Goal: Transaction & Acquisition: Book appointment/travel/reservation

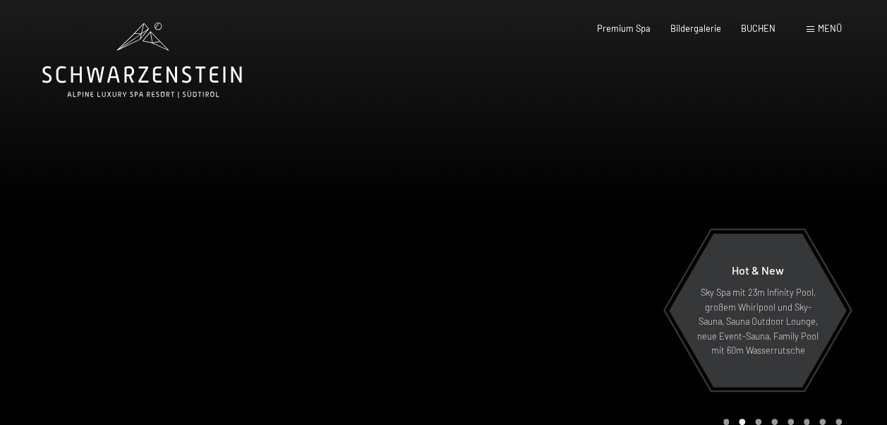
click at [812, 31] on span at bounding box center [811, 29] width 8 height 6
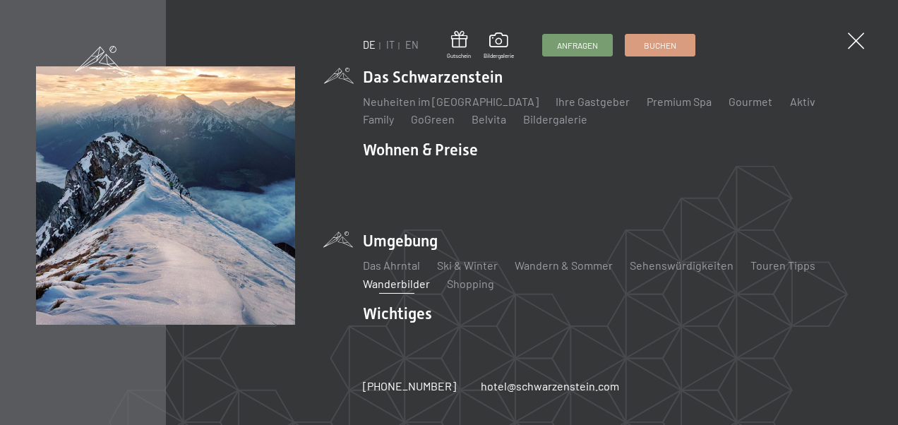
click at [394, 277] on link "Wanderbilder" at bounding box center [396, 283] width 67 height 13
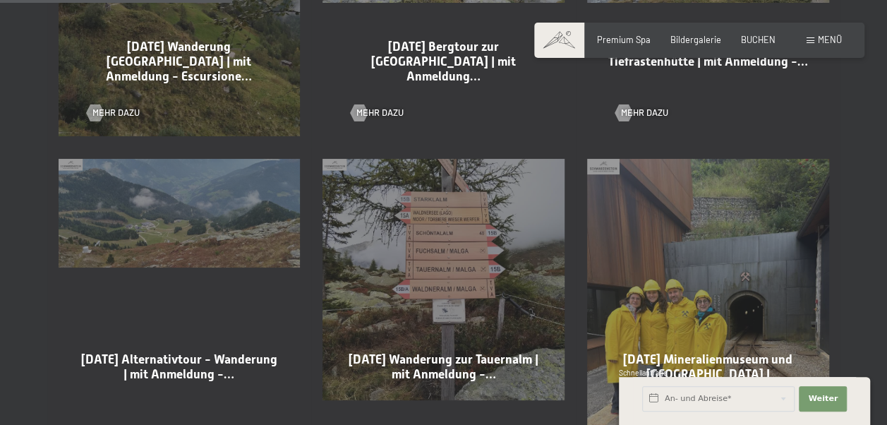
scroll to position [918, 0]
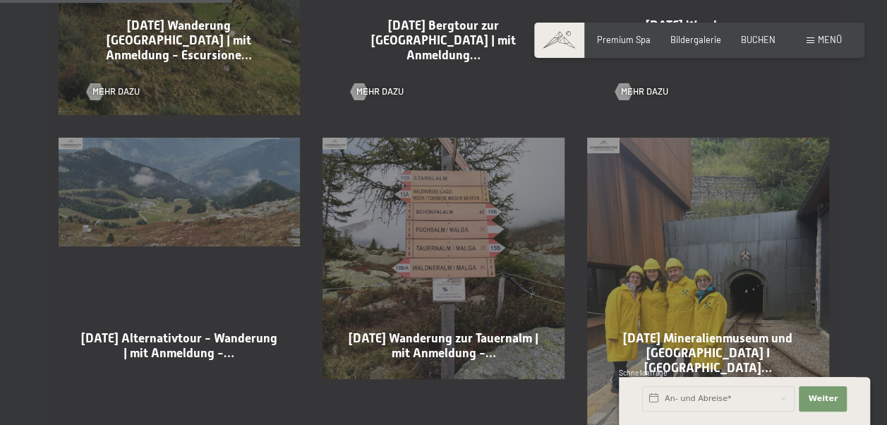
click at [469, 230] on div "09-09-2025 Wanderung zur Tauernalm | mit Anmeldung -… Mehr dazu" at bounding box center [443, 298] width 265 height 345
click at [469, 331] on span "09-09-2025 Wanderung zur Tauernalm | mit Anmeldung -…" at bounding box center [444, 345] width 190 height 29
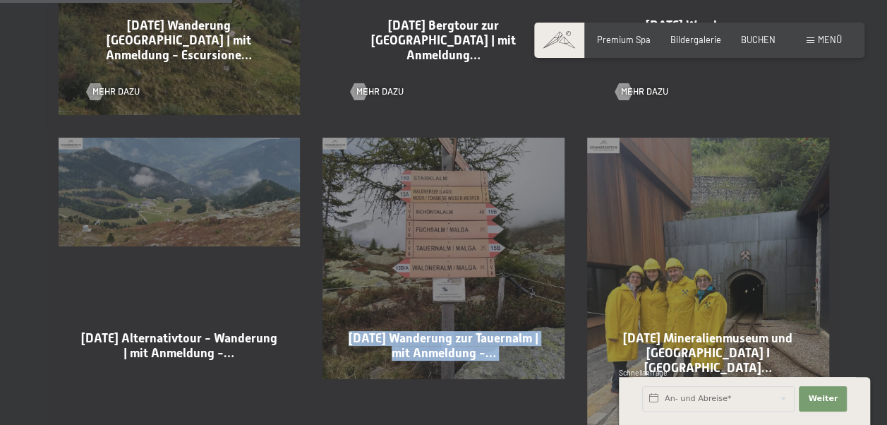
click at [469, 331] on span "09-09-2025 Wanderung zur Tauernalm | mit Anmeldung -…" at bounding box center [444, 345] width 190 height 29
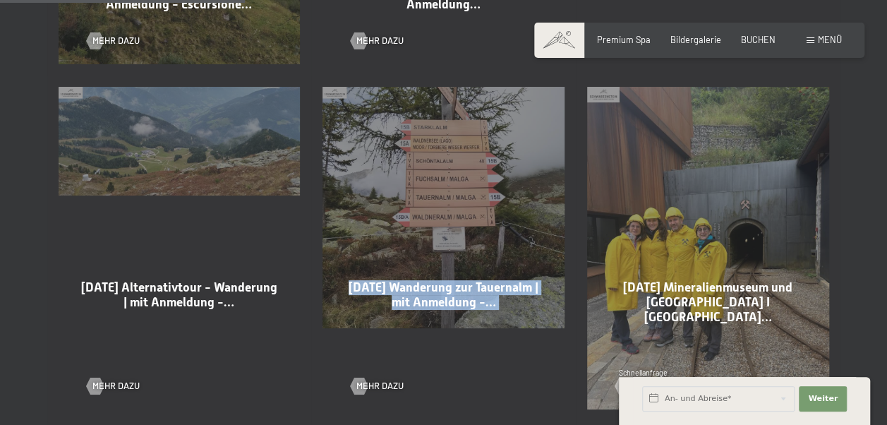
scroll to position [988, 0]
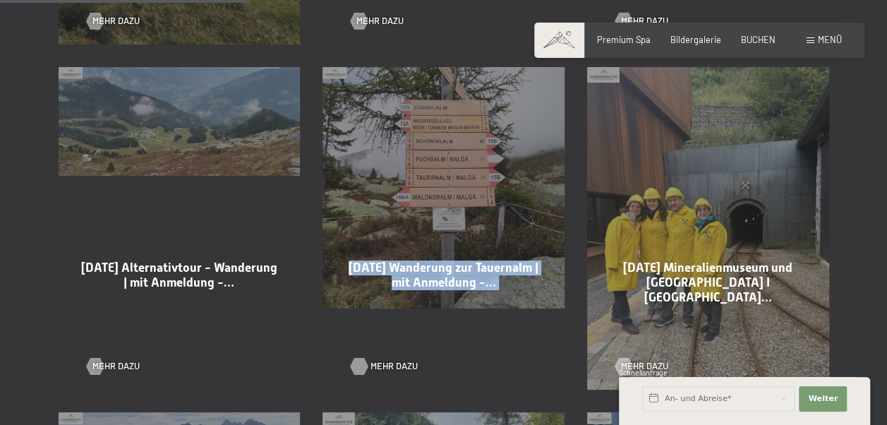
click at [387, 360] on span "Mehr dazu" at bounding box center [394, 366] width 47 height 13
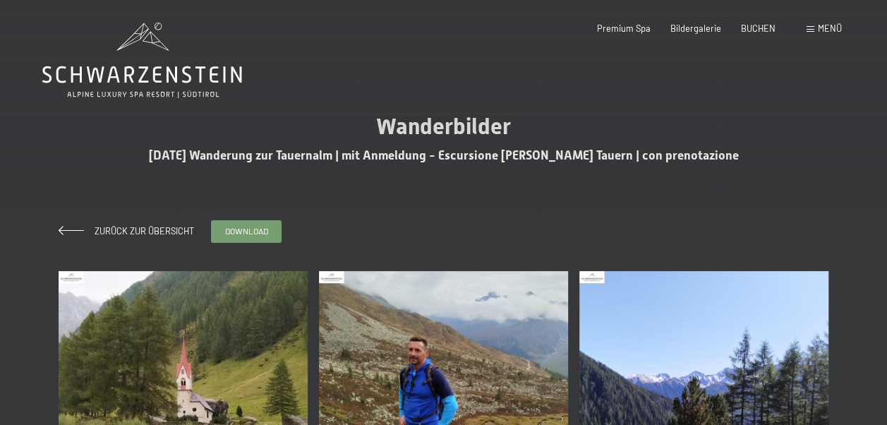
click at [760, 221] on div "Zurück zur Übersicht download" at bounding box center [444, 232] width 771 height 68
click at [751, 25] on span "BUCHEN" at bounding box center [758, 25] width 35 height 11
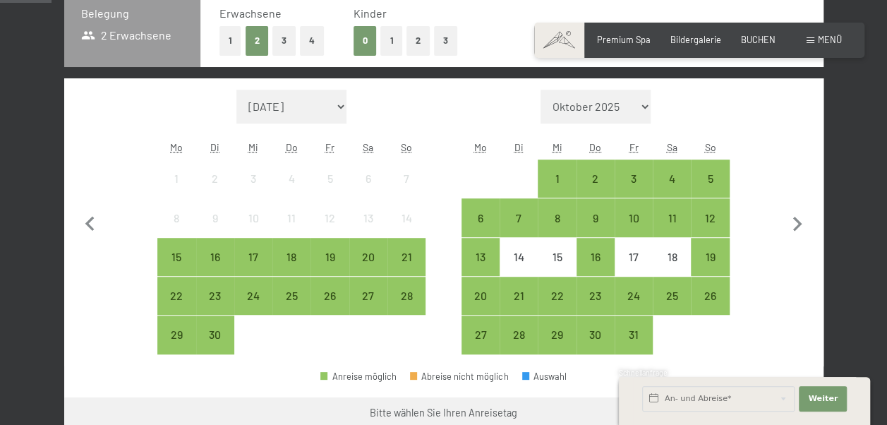
scroll to position [282, 0]
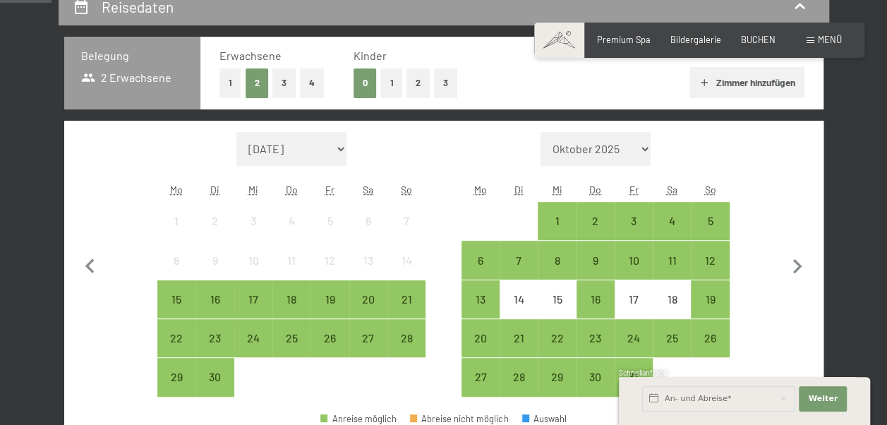
click at [642, 146] on select "Oktober 2025 November 2025 Dezember 2025 Januar 2026 Februar 2026 März 2026 Apr…" at bounding box center [596, 149] width 110 height 34
select select "2026-07-01"
select select "2026-08-01"
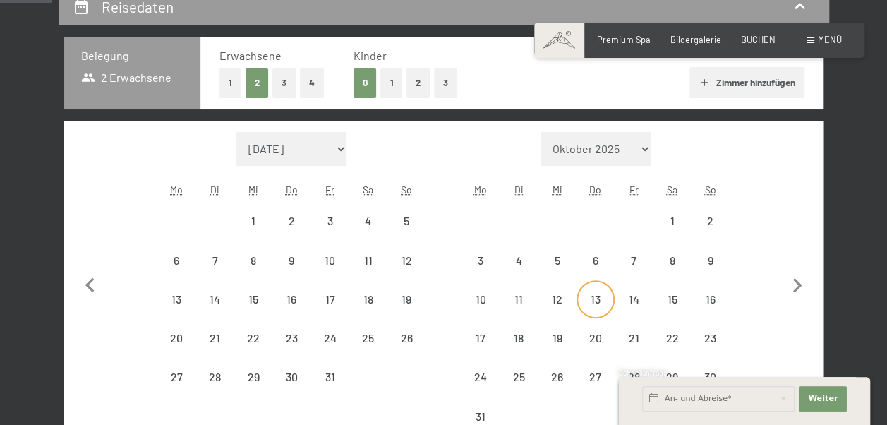
select select "2026-07-01"
select select "2026-08-01"
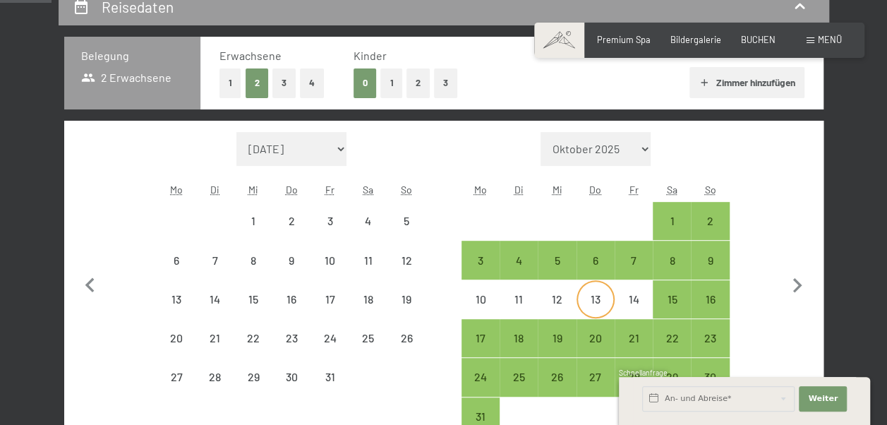
select select "2026-07-01"
select select "2026-08-01"
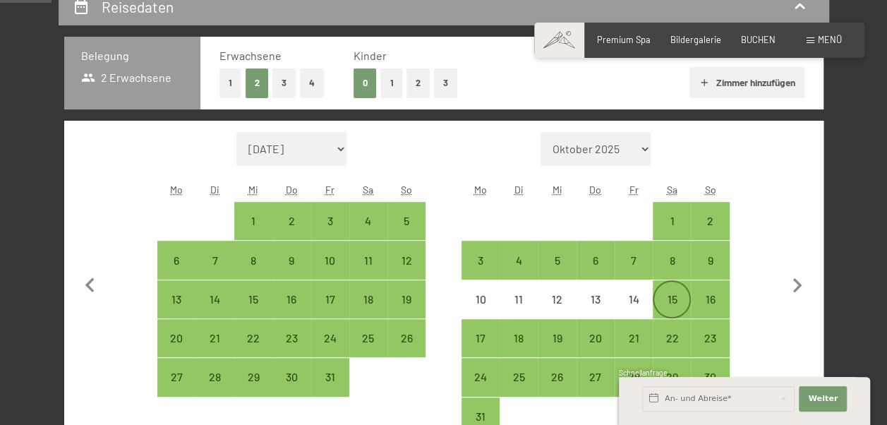
click at [671, 298] on div "15" at bounding box center [671, 311] width 35 height 35
select select "2026-07-01"
select select "2026-08-01"
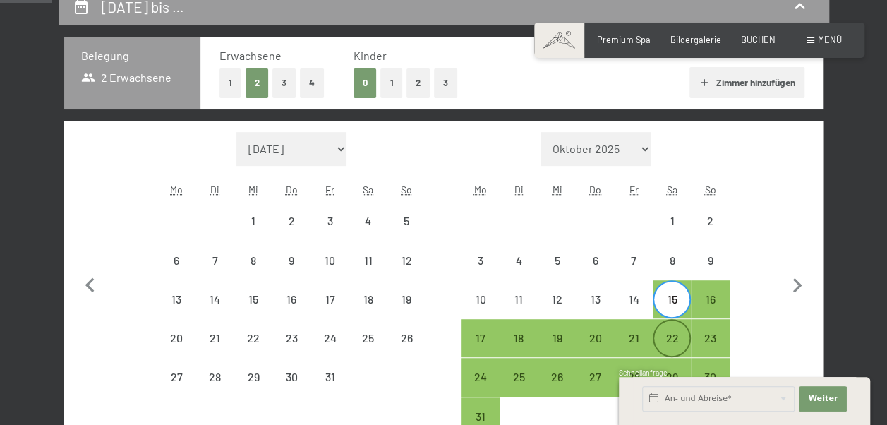
click at [672, 336] on div "22" at bounding box center [671, 349] width 35 height 35
select select "2026-07-01"
select select "2026-08-01"
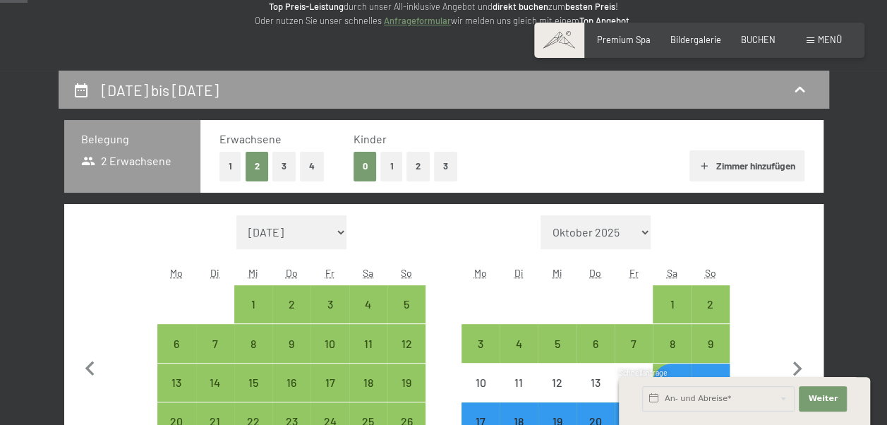
scroll to position [353, 0]
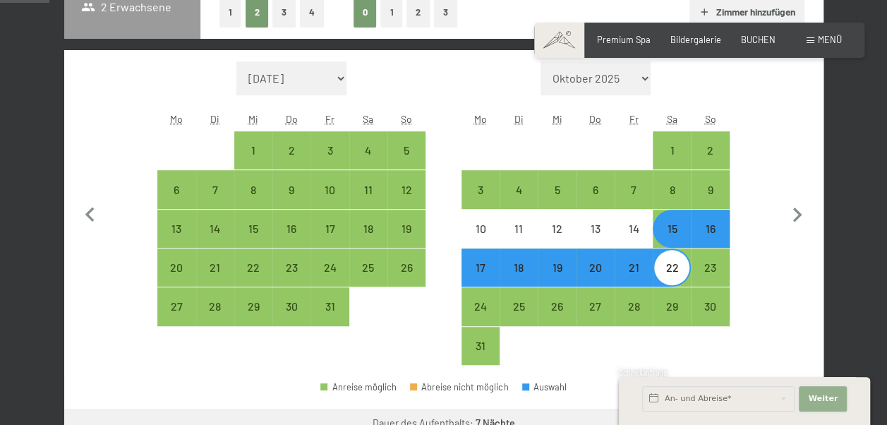
click at [837, 398] on button "Weiter Adressfelder ausblenden" at bounding box center [823, 398] width 48 height 25
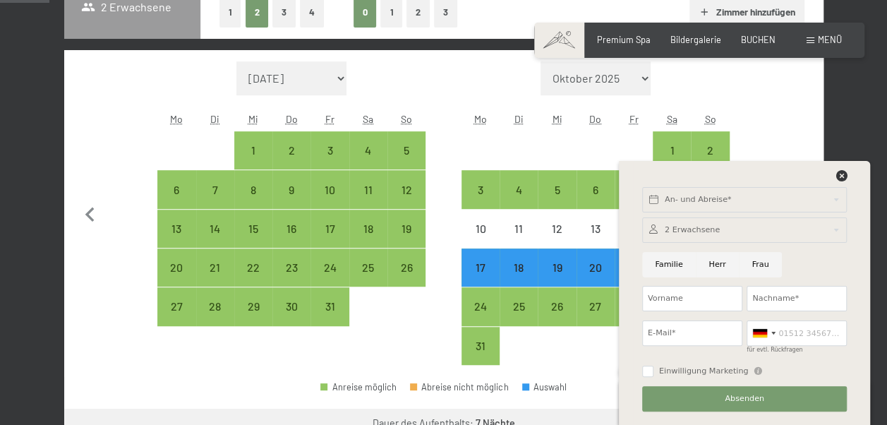
click at [841, 169] on div "An- und Abreise* Weiter Adressfelder ausblenden 2 Erwachsene 2 Erwachsene Älter…" at bounding box center [744, 293] width 223 height 264
click at [841, 179] on icon at bounding box center [841, 175] width 11 height 11
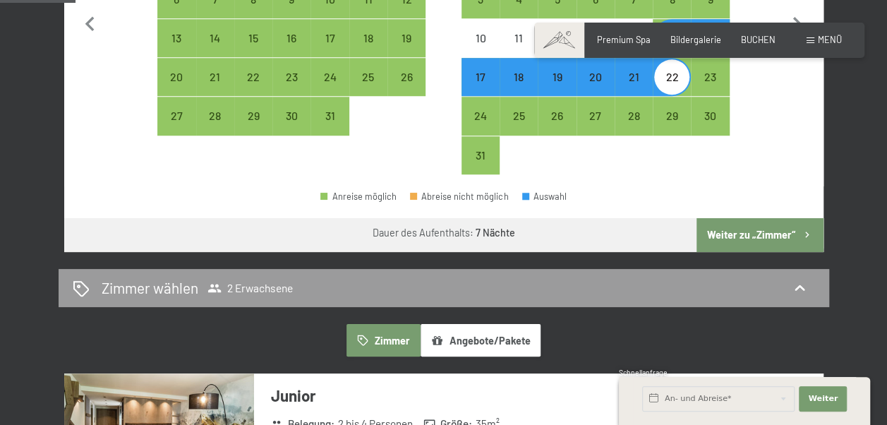
scroll to position [565, 0]
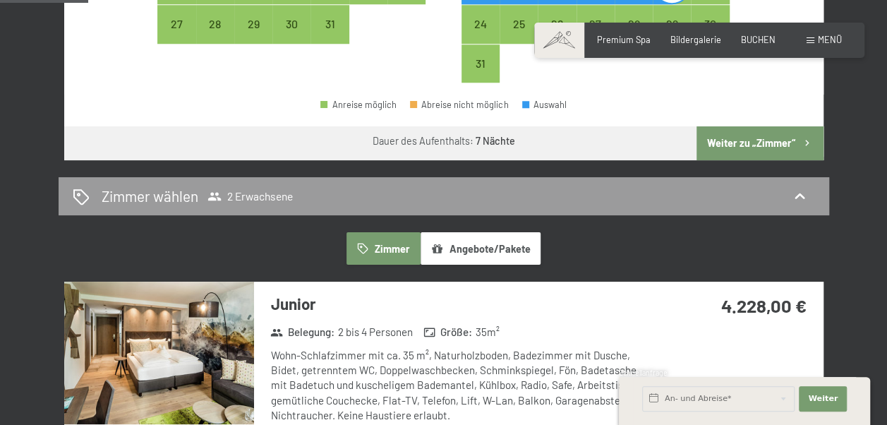
click at [768, 145] on button "Weiter zu „Zimmer“" at bounding box center [760, 143] width 126 height 34
select select "2026-07-01"
select select "2026-08-01"
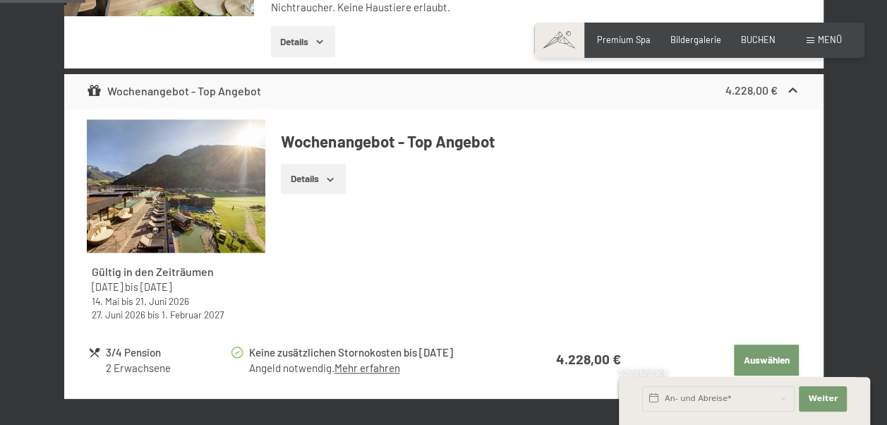
scroll to position [552, 0]
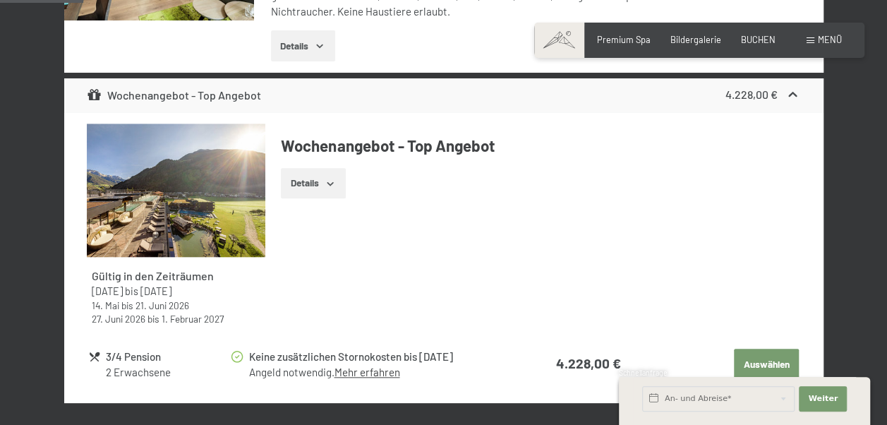
click at [320, 183] on button "Details" at bounding box center [313, 183] width 64 height 31
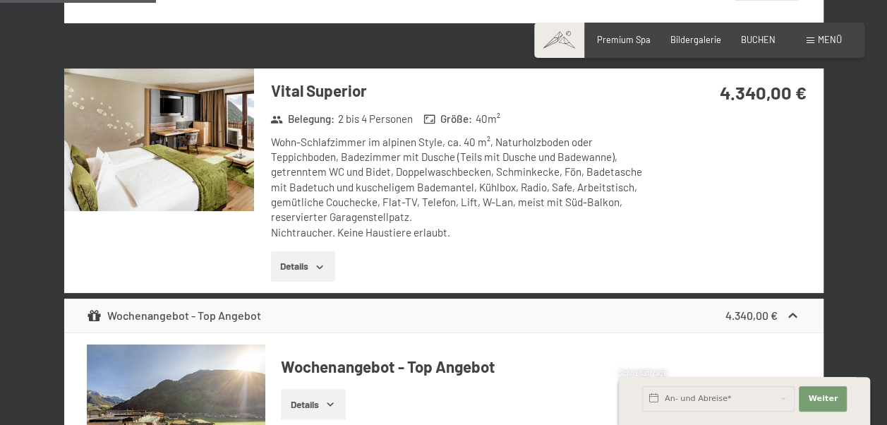
scroll to position [976, 0]
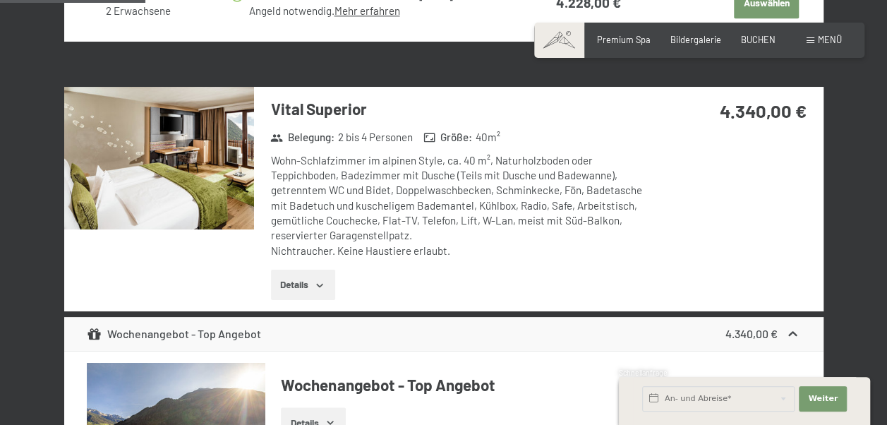
click at [296, 285] on button "Details" at bounding box center [303, 285] width 64 height 31
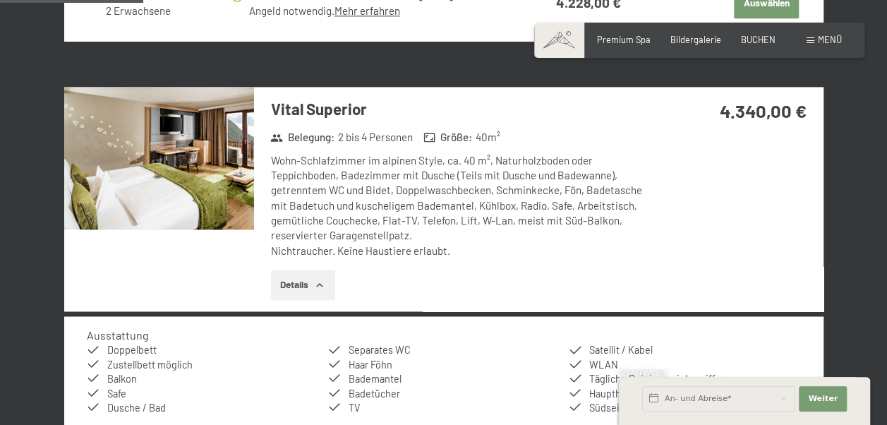
click at [206, 178] on img at bounding box center [159, 158] width 190 height 143
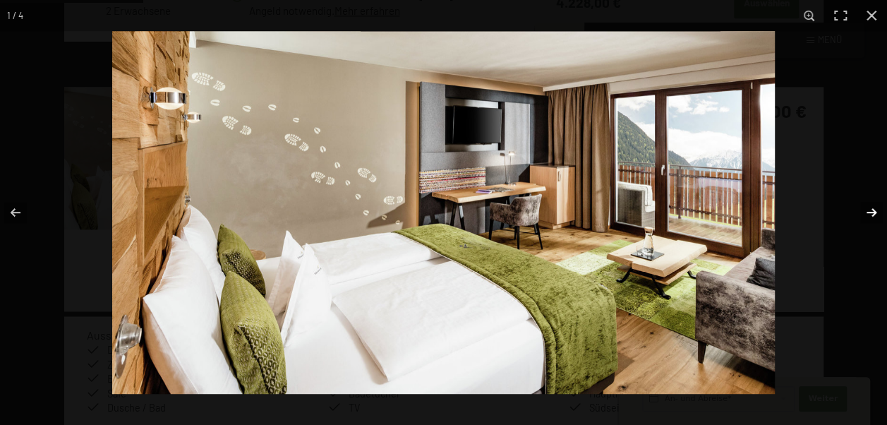
click at [868, 209] on button "button" at bounding box center [862, 212] width 49 height 71
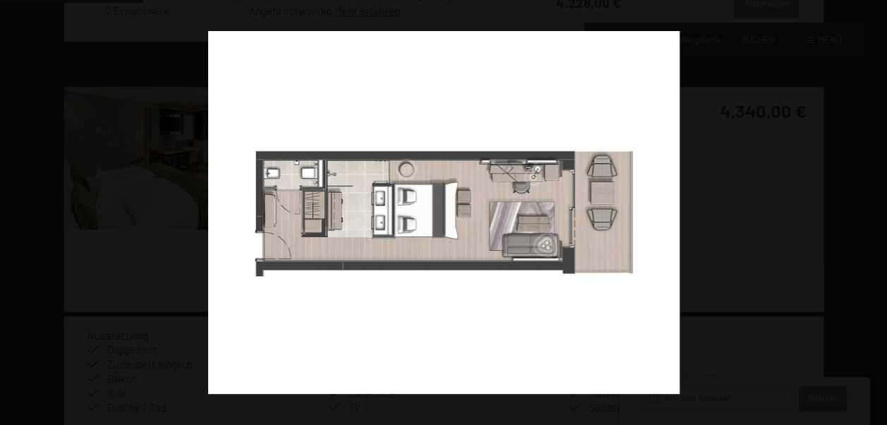
click at [868, 209] on button "button" at bounding box center [862, 212] width 49 height 71
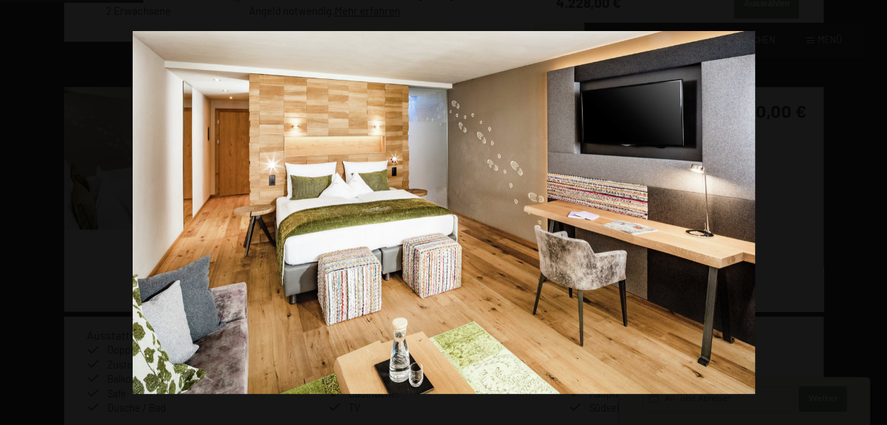
click at [868, 209] on button "button" at bounding box center [862, 212] width 49 height 71
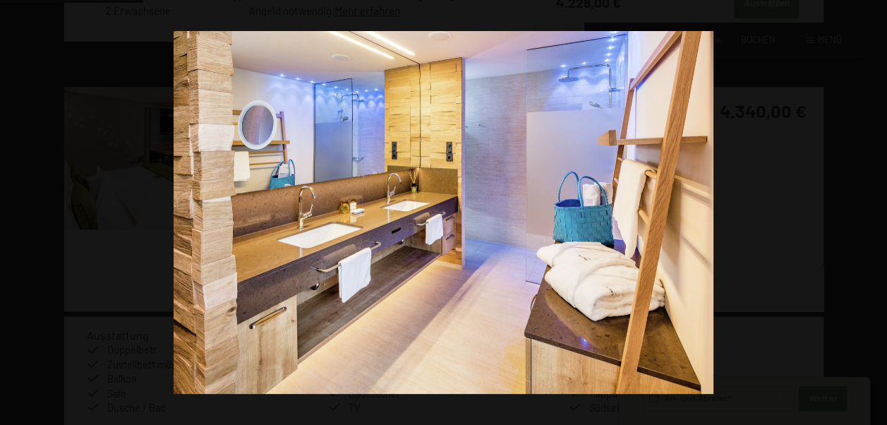
click at [868, 209] on button "button" at bounding box center [862, 212] width 49 height 71
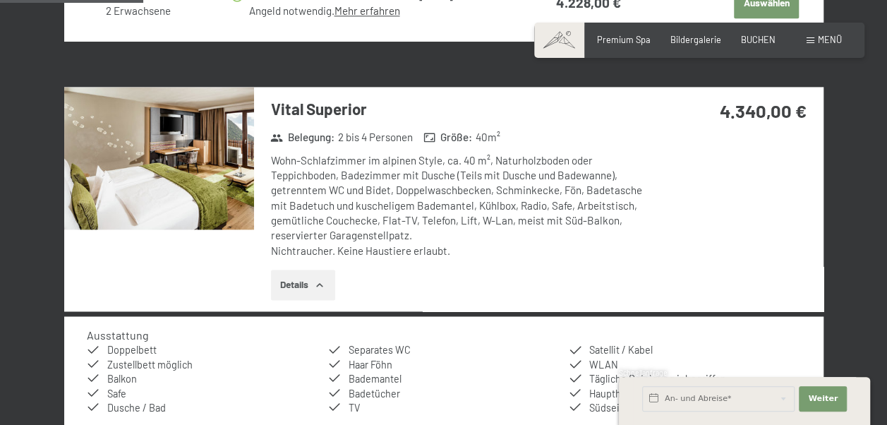
click at [0, 0] on button "button" at bounding box center [0, 0] width 0 height 0
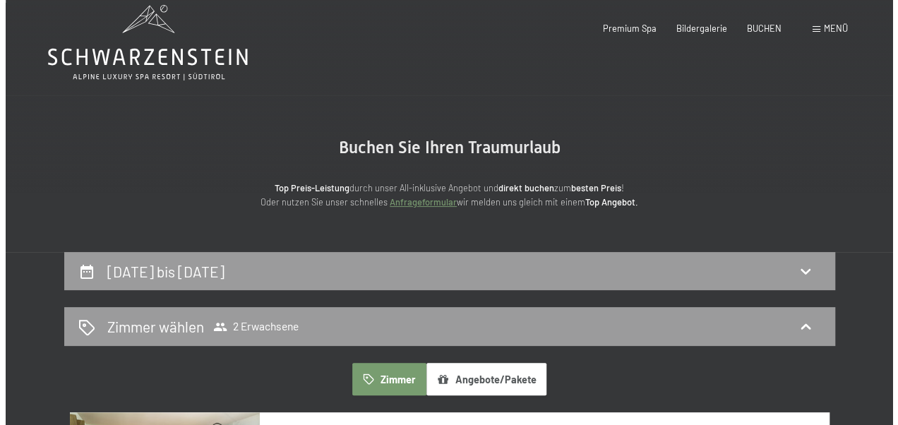
scroll to position [0, 0]
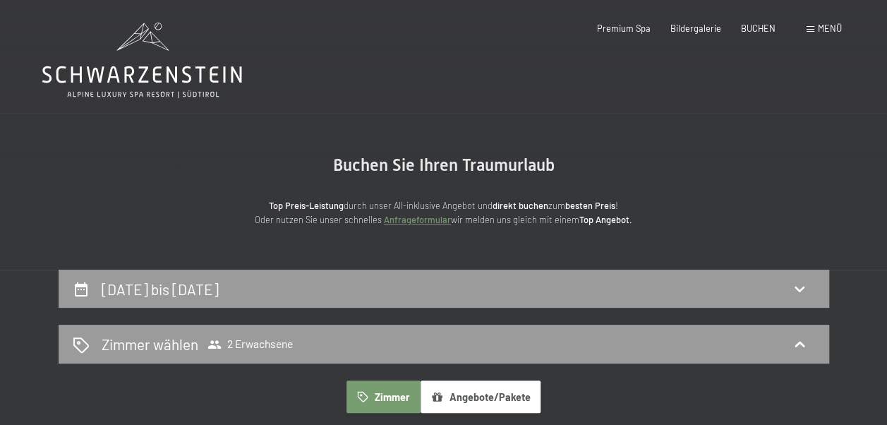
click at [808, 28] on span at bounding box center [811, 29] width 8 height 6
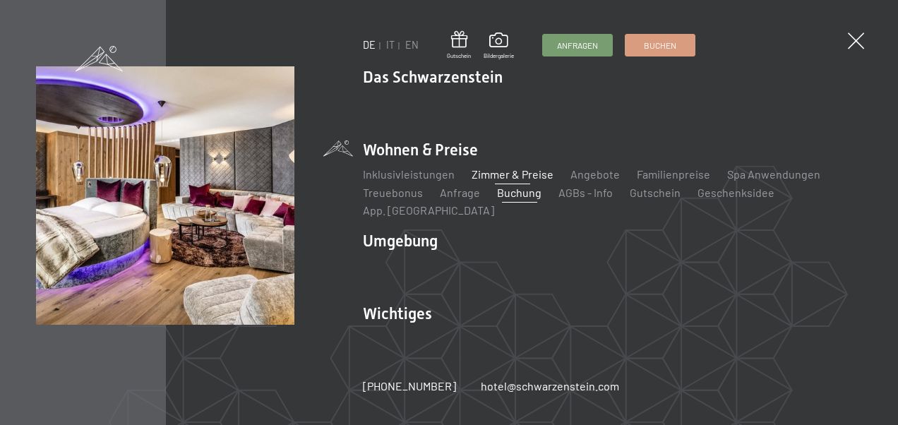
click at [532, 181] on link "Zimmer & Preise" at bounding box center [513, 173] width 82 height 13
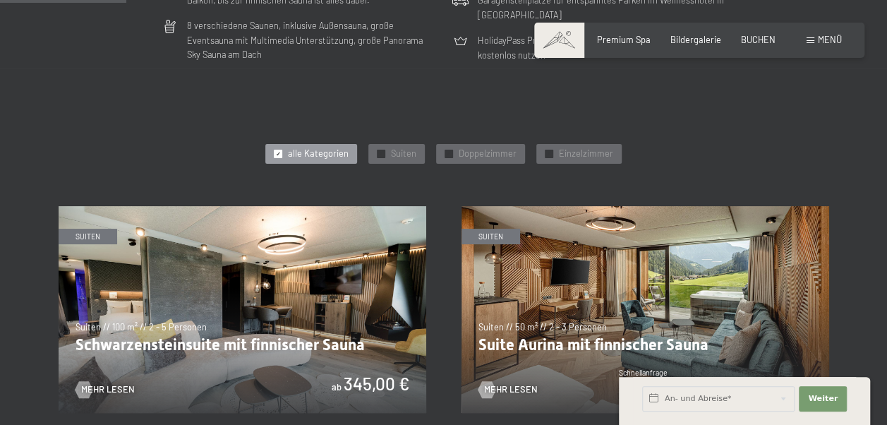
scroll to position [565, 0]
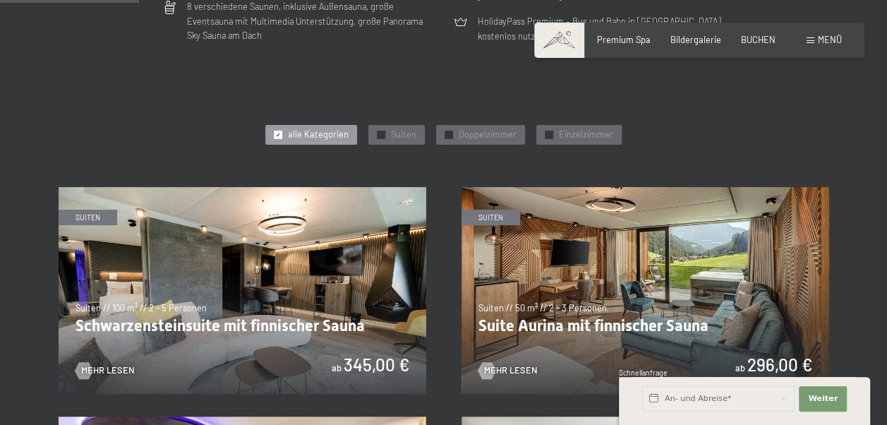
click at [282, 137] on div at bounding box center [278, 135] width 8 height 8
click at [281, 137] on span "✓" at bounding box center [278, 135] width 5 height 8
click at [545, 133] on div at bounding box center [549, 135] width 8 height 8
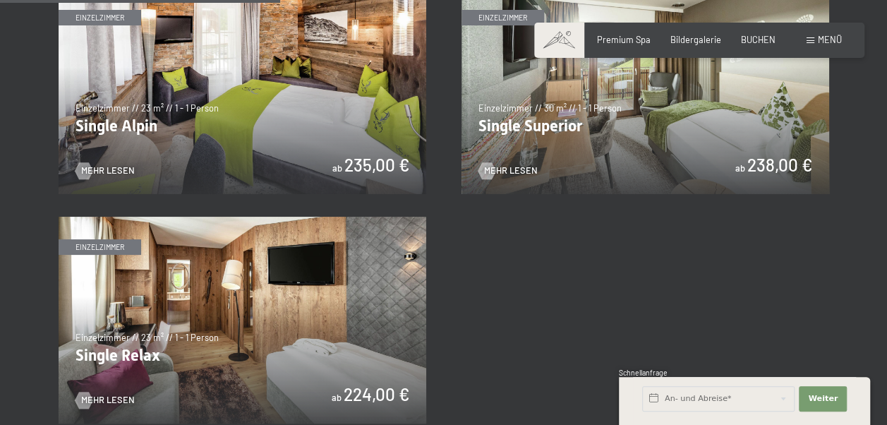
scroll to position [776, 0]
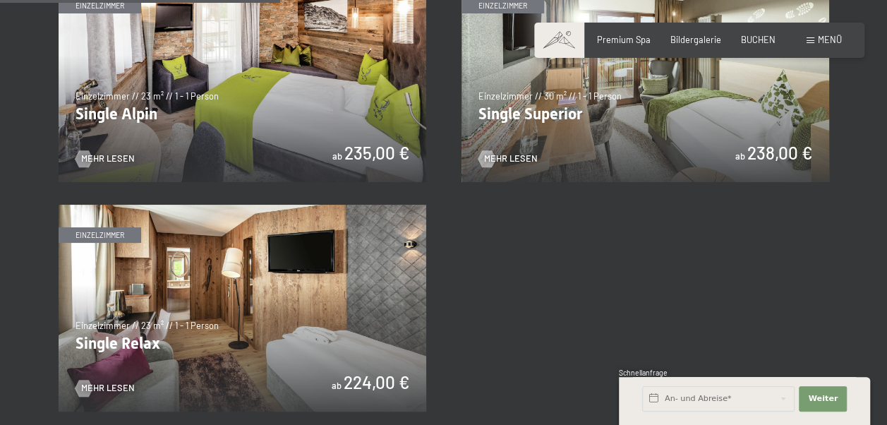
click at [673, 128] on img at bounding box center [646, 78] width 368 height 207
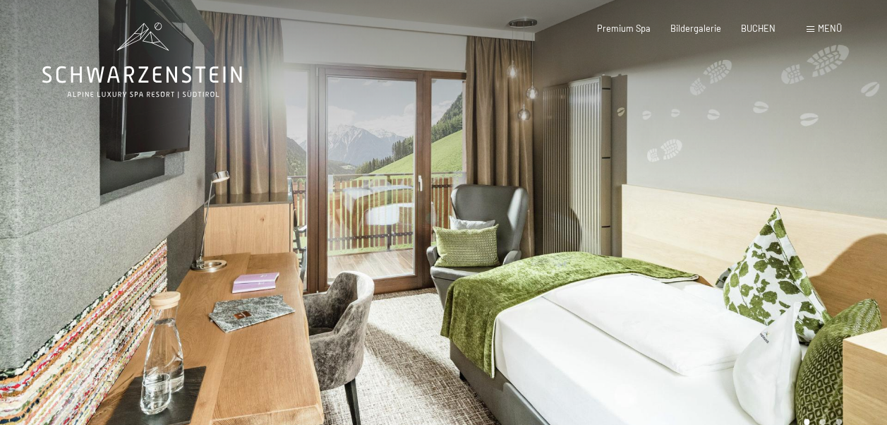
click at [822, 25] on span "Menü" at bounding box center [830, 28] width 24 height 11
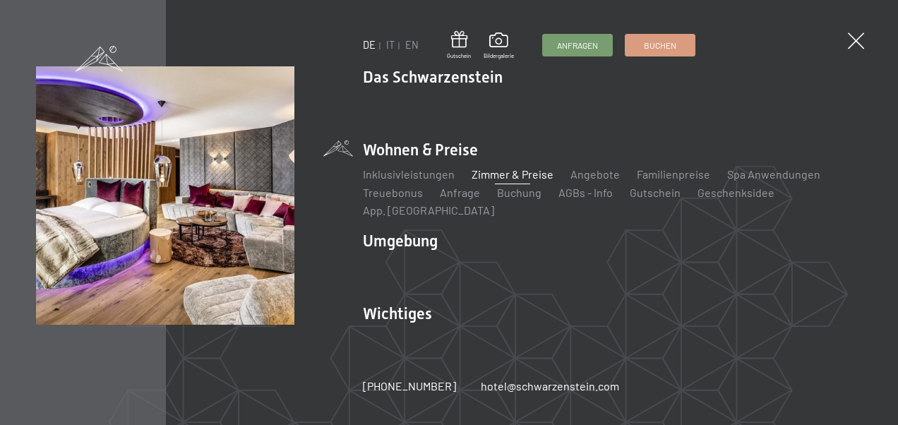
click at [513, 181] on link "Zimmer & Preise" at bounding box center [513, 173] width 82 height 13
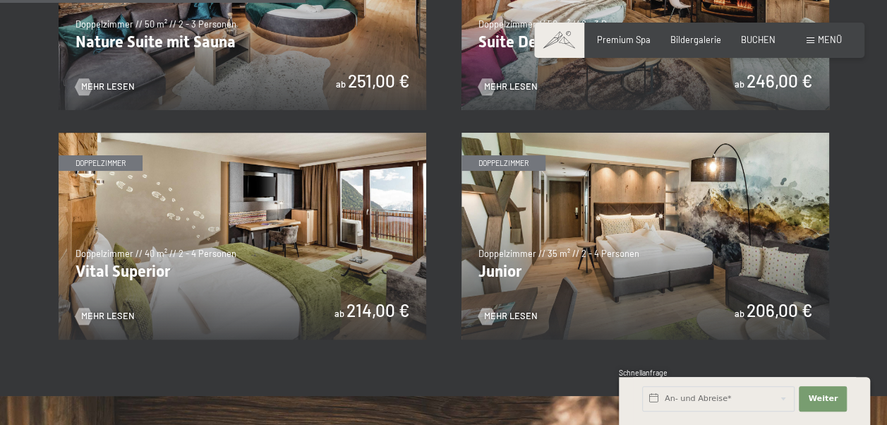
scroll to position [847, 0]
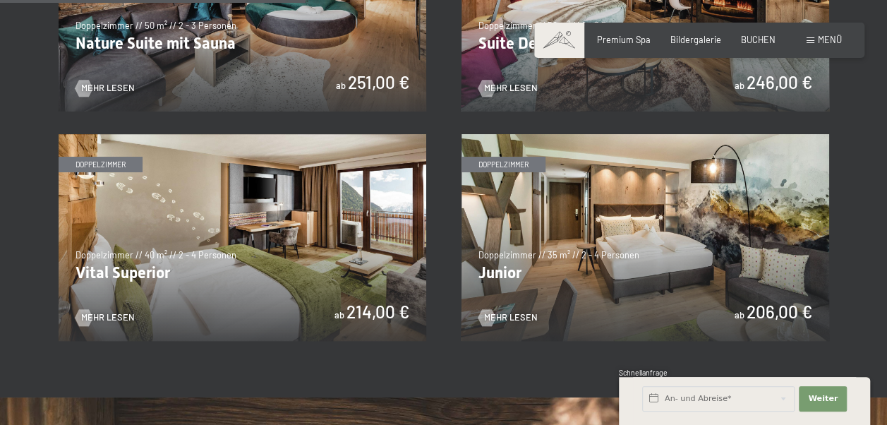
click at [678, 248] on img at bounding box center [646, 237] width 368 height 207
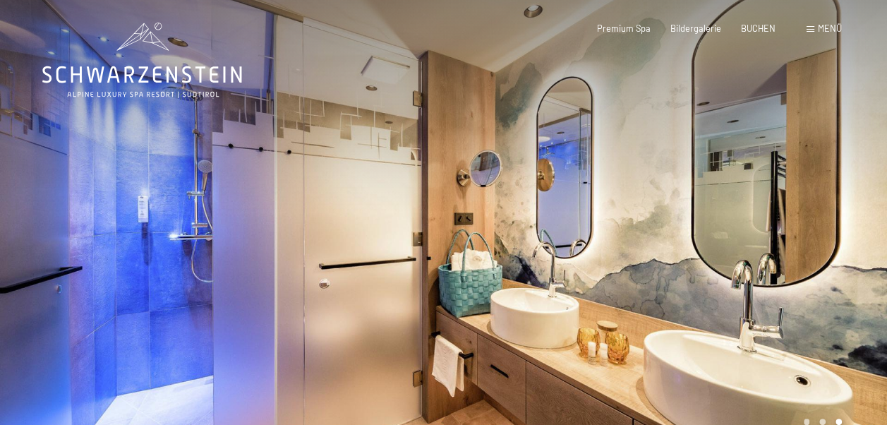
click at [808, 27] on span at bounding box center [811, 29] width 8 height 6
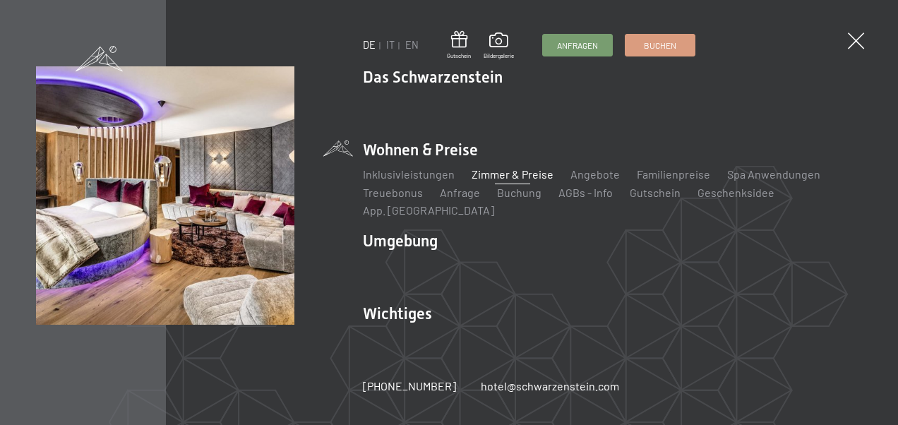
click at [500, 181] on link "Zimmer & Preise" at bounding box center [513, 173] width 82 height 13
click at [493, 181] on link "Zimmer & Preise" at bounding box center [513, 173] width 82 height 13
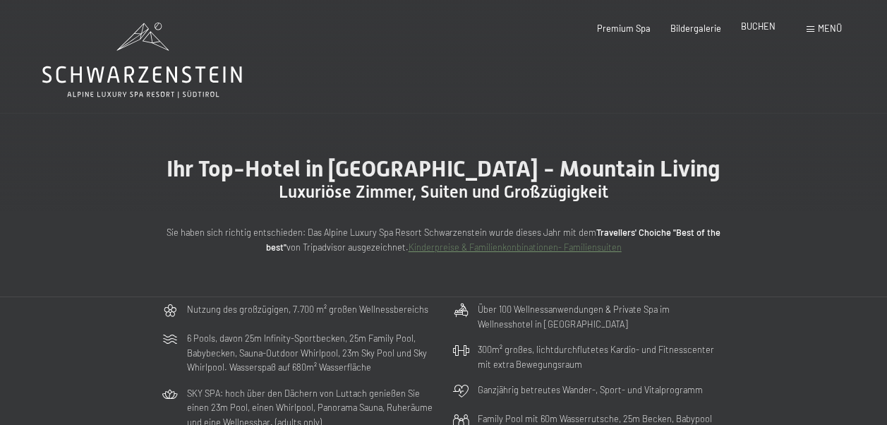
click at [750, 27] on span "BUCHEN" at bounding box center [758, 25] width 35 height 11
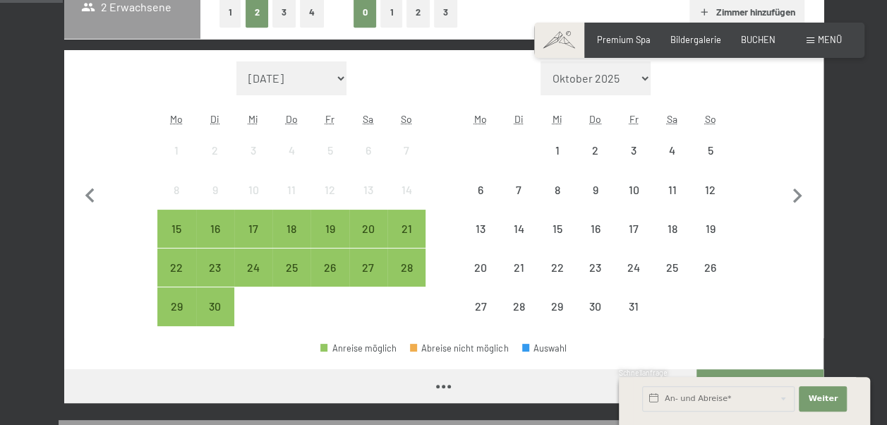
scroll to position [282, 0]
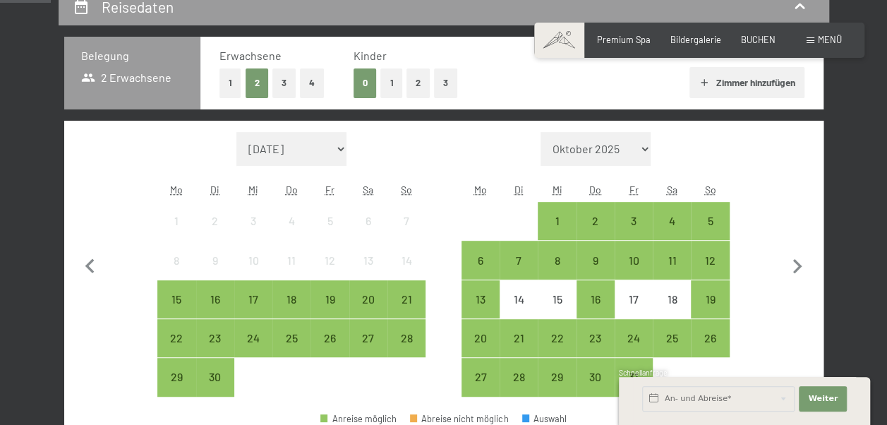
click at [641, 148] on select "Oktober 2025 November 2025 Dezember 2025 Januar 2026 Februar 2026 März 2026 Apr…" at bounding box center [596, 149] width 110 height 34
select select "2026-07-01"
select select "2026-08-01"
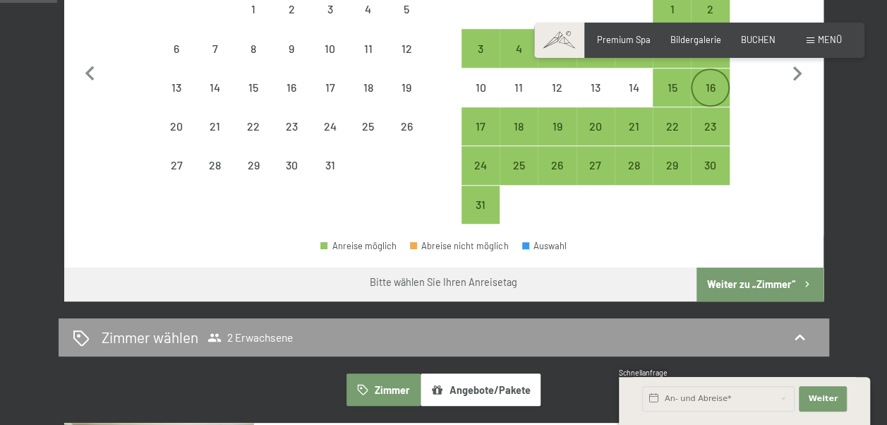
select select "2026-07-01"
select select "2026-08-01"
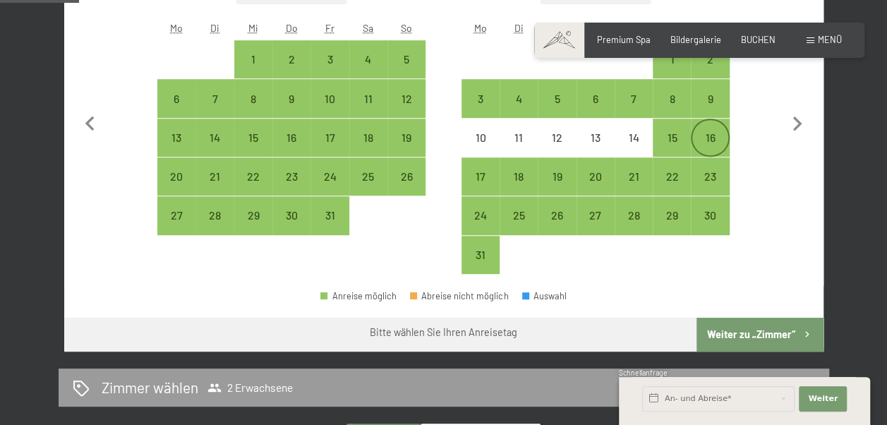
scroll to position [424, 0]
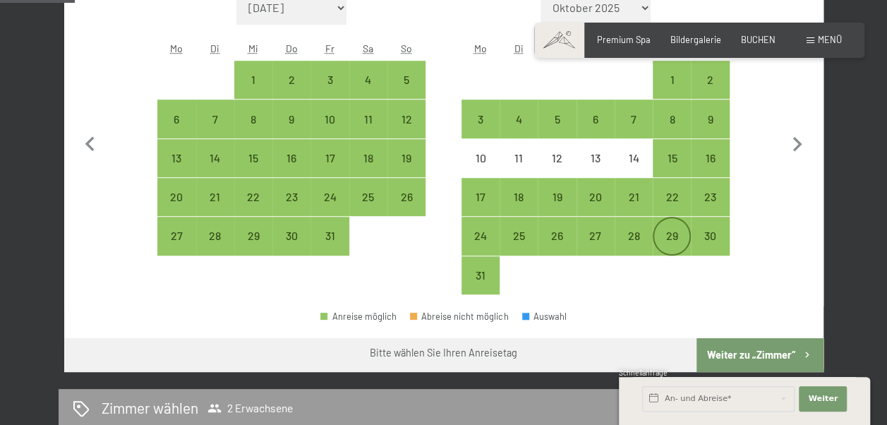
click at [669, 232] on div "29" at bounding box center [671, 247] width 35 height 35
select select "2026-07-01"
select select "2026-08-01"
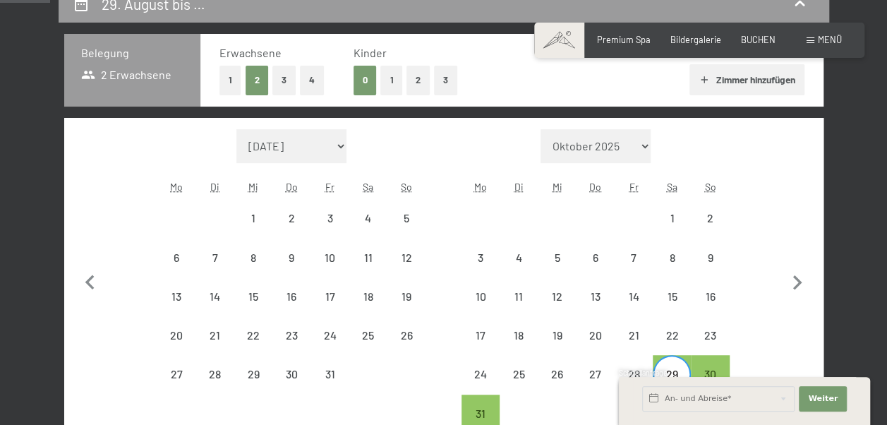
scroll to position [282, 0]
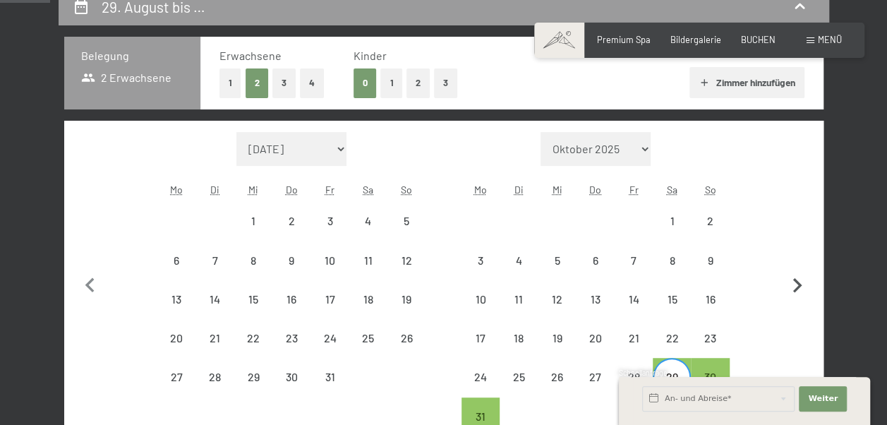
click at [793, 280] on icon "button" at bounding box center [798, 286] width 30 height 30
select select "2026-08-01"
select select "2026-09-01"
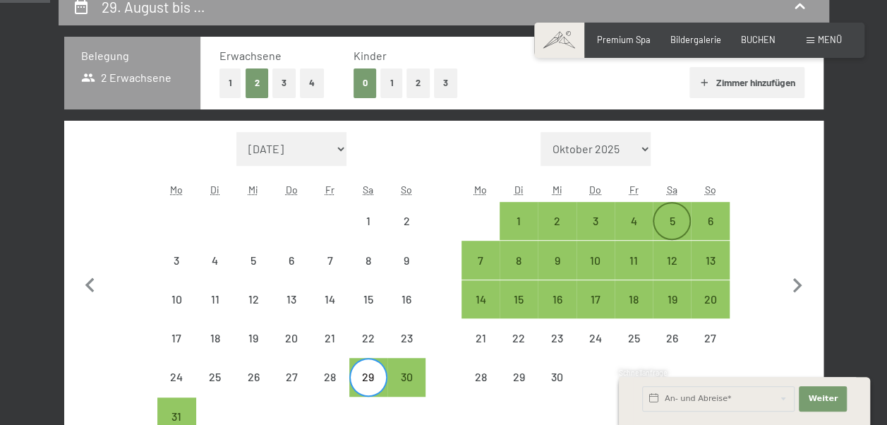
select select "2026-08-01"
select select "2026-09-01"
click at [678, 215] on div "5" at bounding box center [671, 220] width 35 height 35
select select "2026-08-01"
select select "2026-09-01"
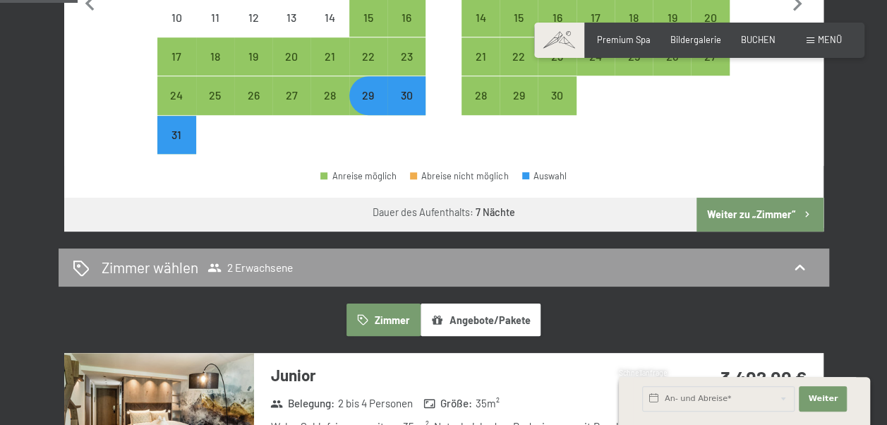
scroll to position [565, 0]
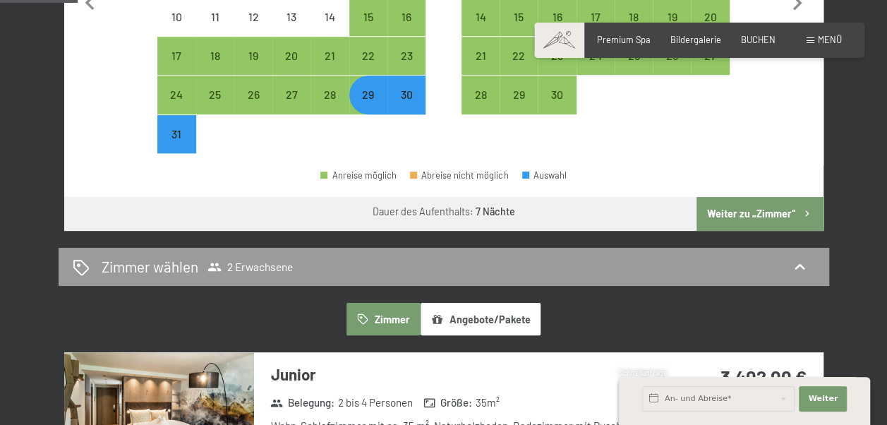
click at [751, 210] on button "Weiter zu „Zimmer“" at bounding box center [760, 214] width 126 height 34
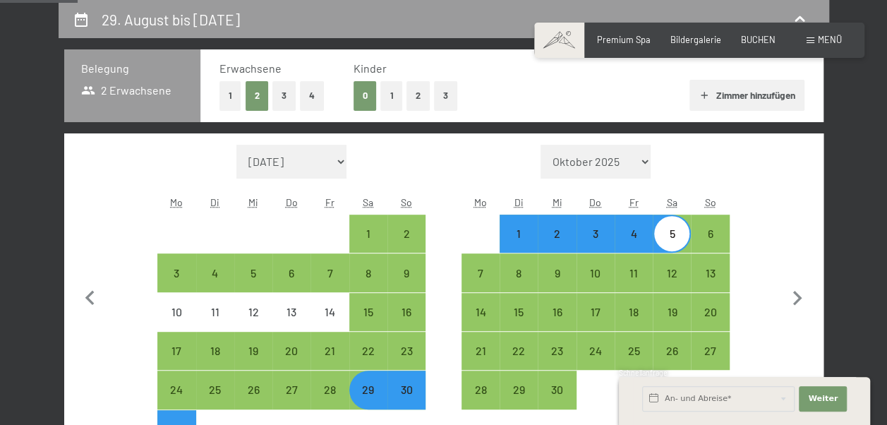
select select "2026-08-01"
select select "2026-09-01"
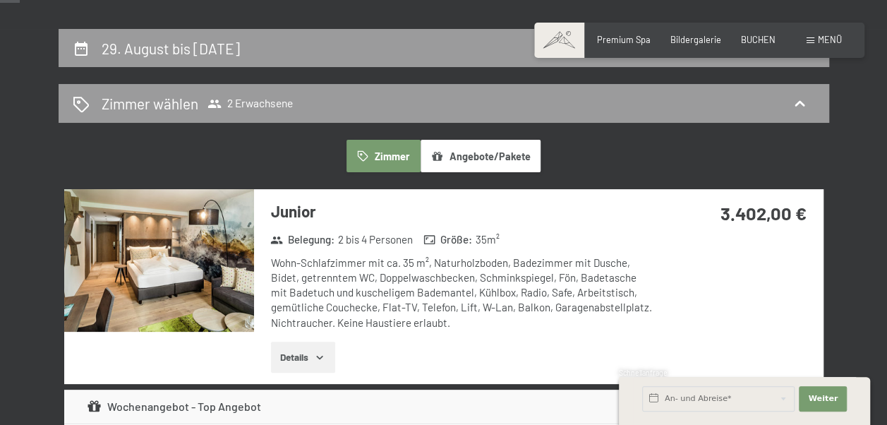
scroll to position [279, 0]
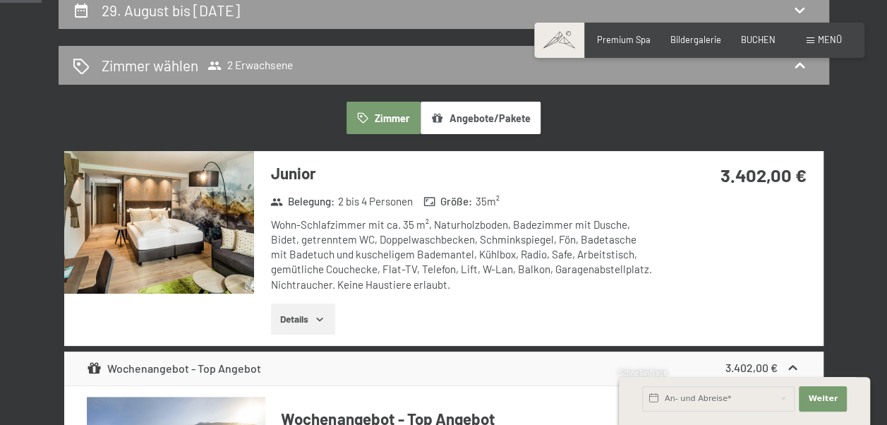
click at [313, 316] on button "Details" at bounding box center [303, 319] width 64 height 31
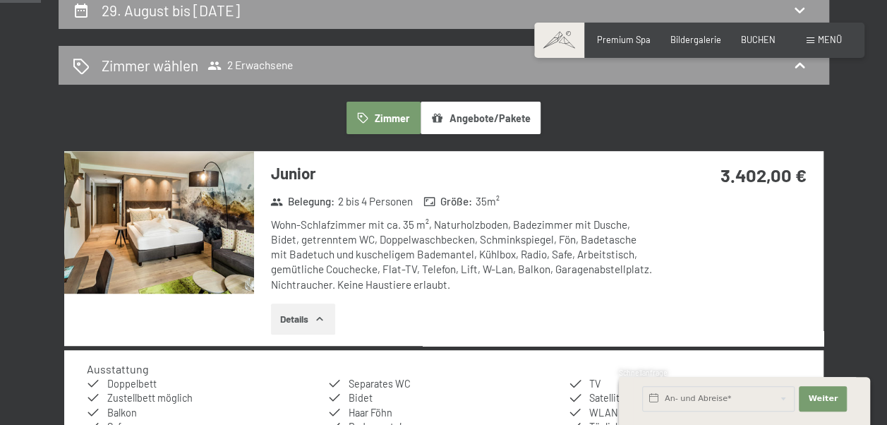
click at [178, 221] on img at bounding box center [159, 222] width 190 height 143
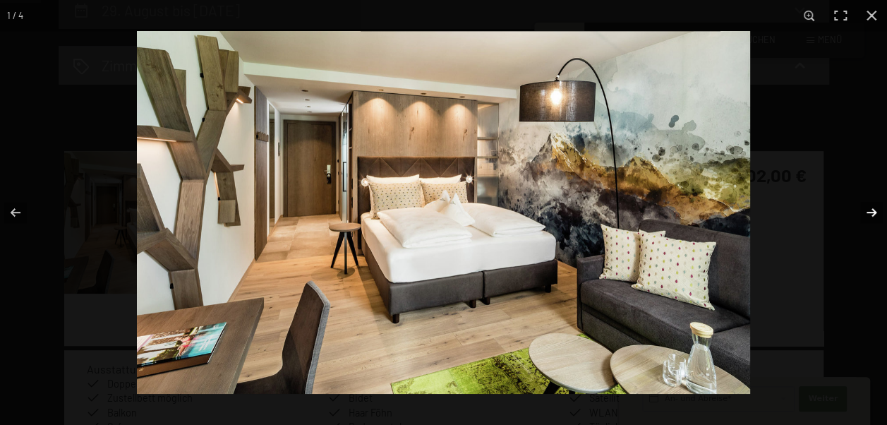
click at [862, 210] on button "button" at bounding box center [862, 212] width 49 height 71
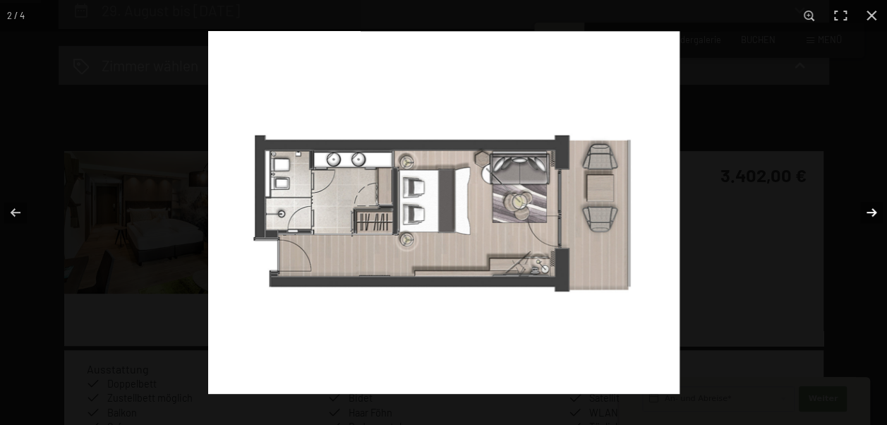
click at [867, 211] on button "button" at bounding box center [862, 212] width 49 height 71
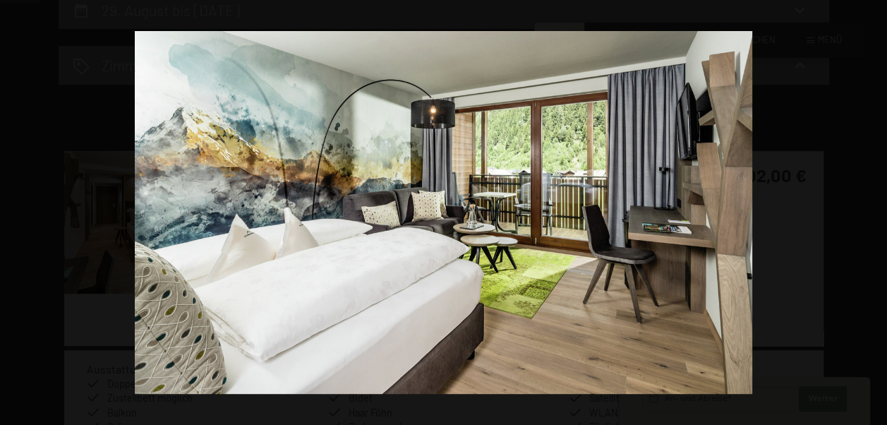
click at [867, 211] on button "button" at bounding box center [862, 212] width 49 height 71
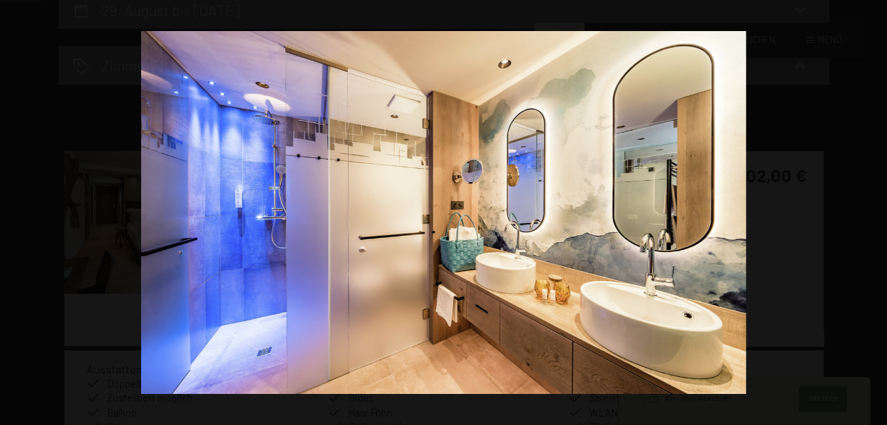
click at [867, 211] on button "button" at bounding box center [862, 212] width 49 height 71
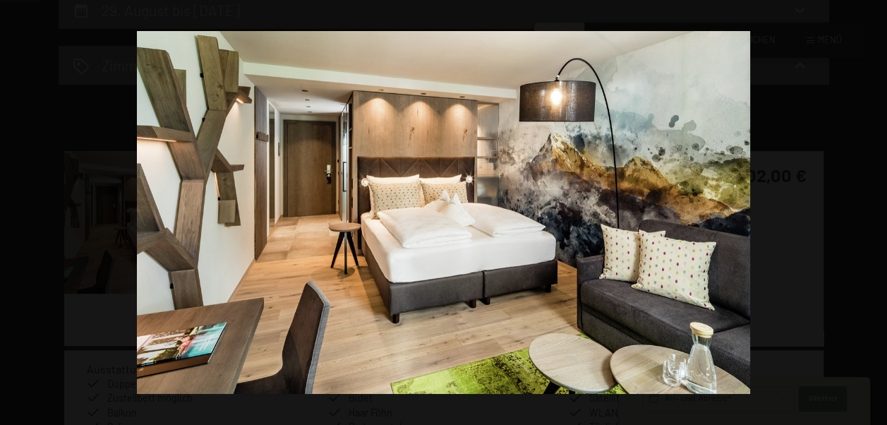
click at [867, 211] on button "button" at bounding box center [862, 212] width 49 height 71
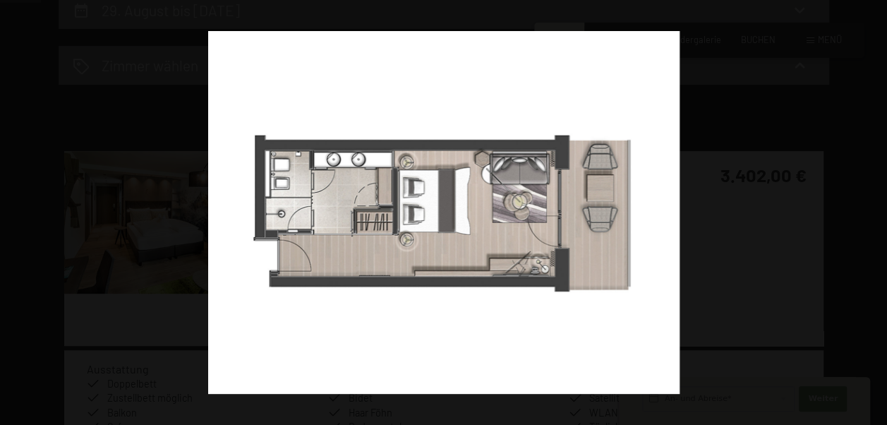
click at [867, 211] on button "button" at bounding box center [862, 212] width 49 height 71
